Goal: Find specific page/section: Find specific page/section

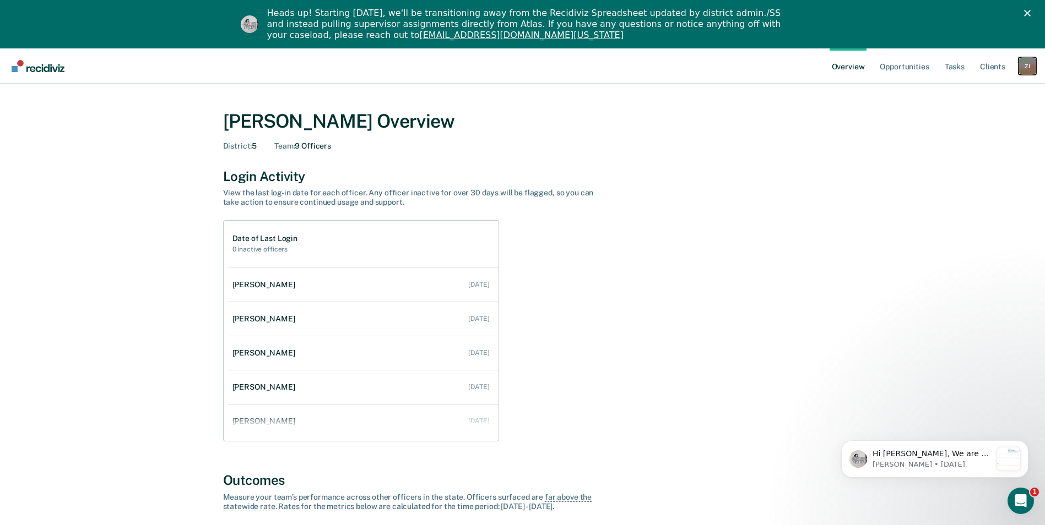
click at [1032, 64] on div "Z J" at bounding box center [1027, 66] width 18 height 18
click at [967, 119] on link "Go to Operations" at bounding box center [982, 119] width 89 height 9
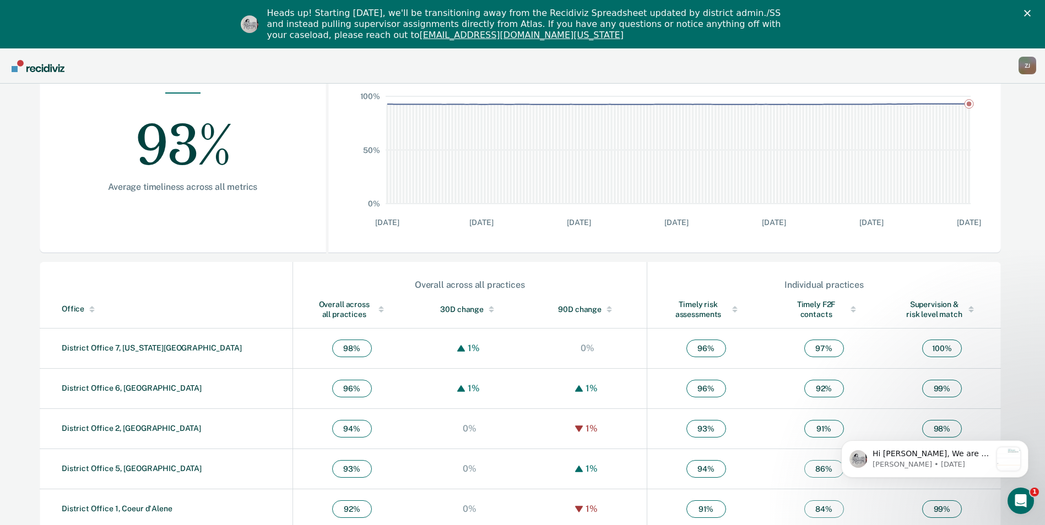
scroll to position [291, 0]
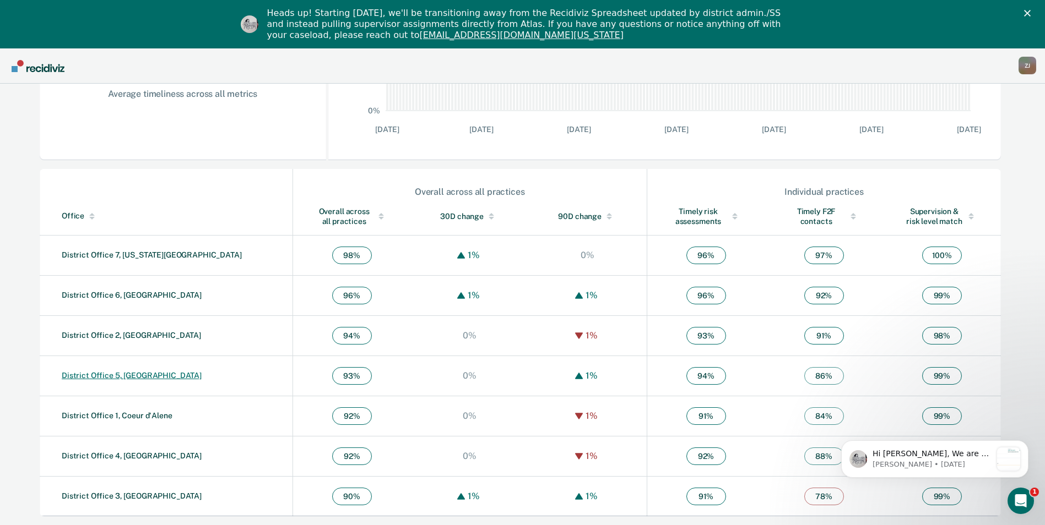
click at [107, 373] on link "District Office 5, [GEOGRAPHIC_DATA]" at bounding box center [132, 375] width 140 height 9
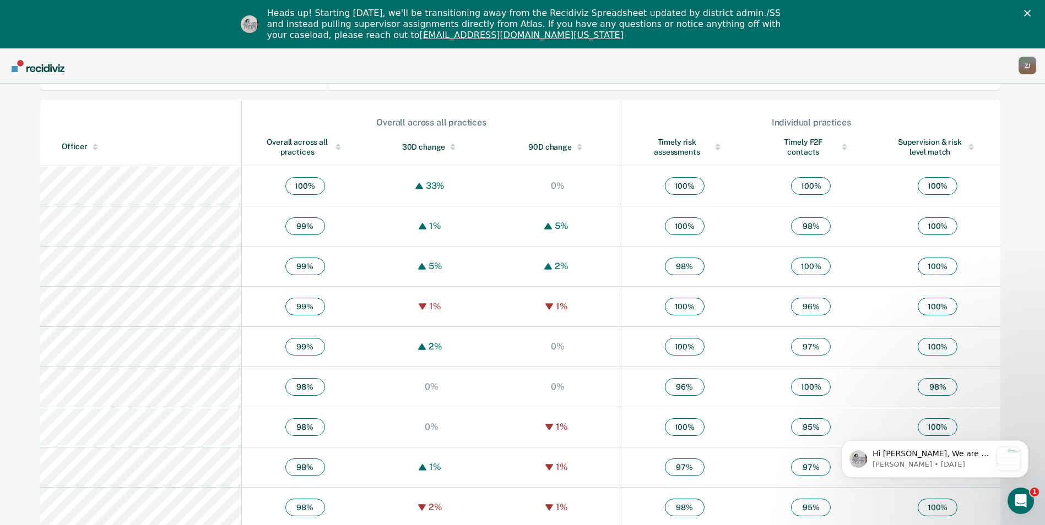
scroll to position [385, 0]
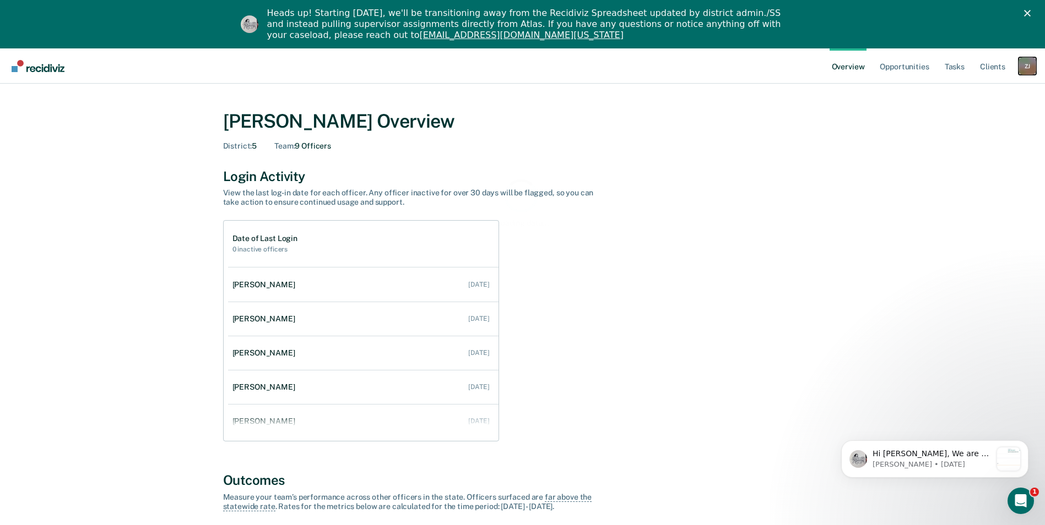
click at [1024, 67] on div "Z J" at bounding box center [1027, 66] width 18 height 18
click at [972, 118] on link "Go to Operations" at bounding box center [982, 119] width 89 height 9
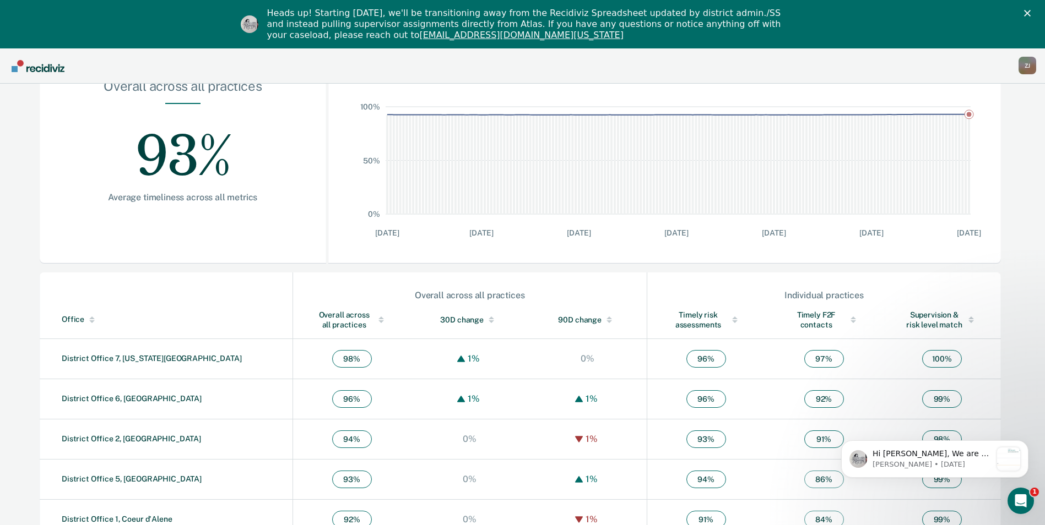
scroll to position [291, 0]
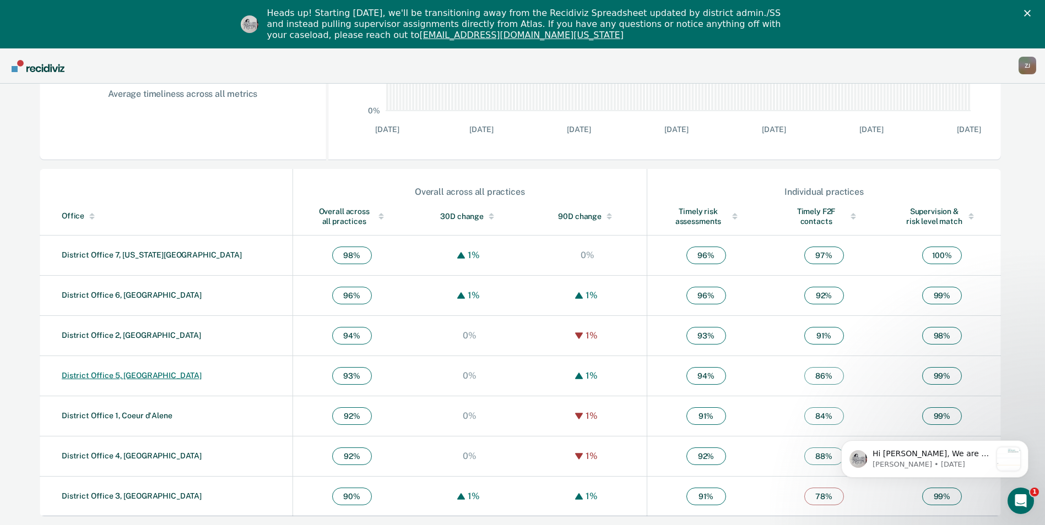
click at [108, 374] on link "District Office 5, [GEOGRAPHIC_DATA]" at bounding box center [132, 375] width 140 height 9
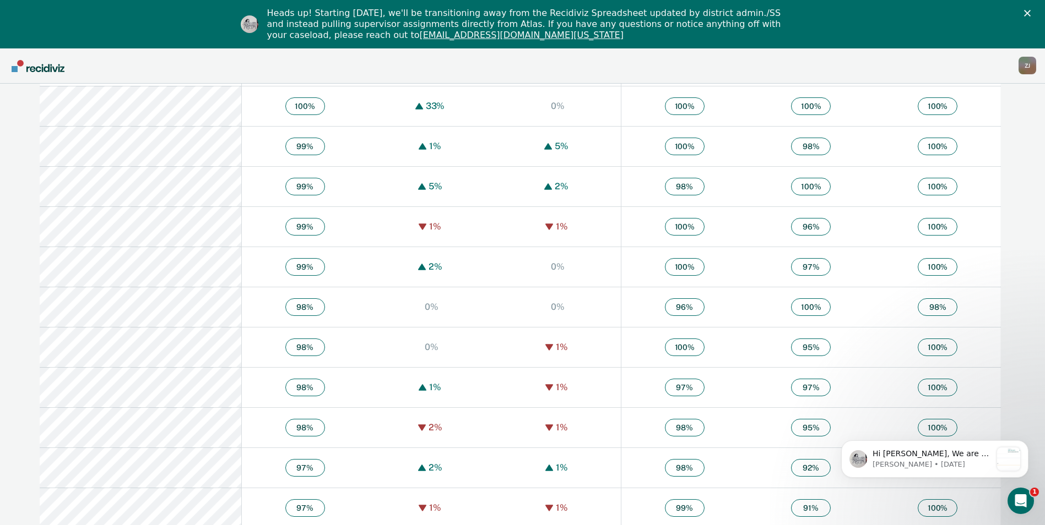
scroll to position [440, 0]
